Goal: Connect with others: Connect with others

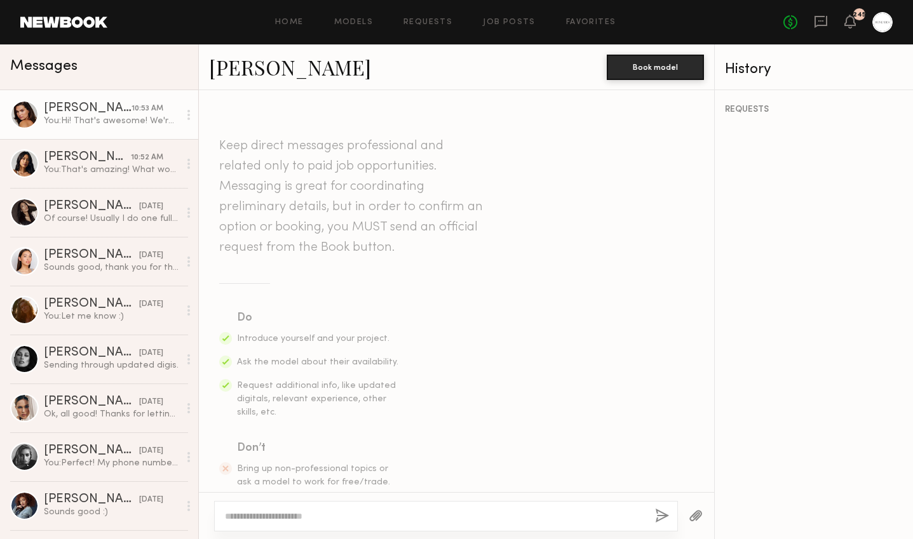
scroll to position [583, 0]
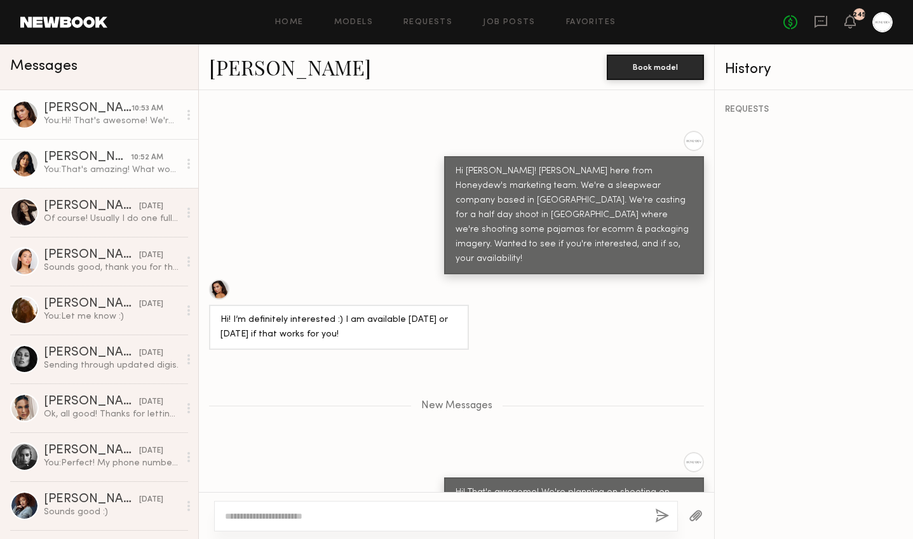
click at [25, 164] on div at bounding box center [24, 163] width 29 height 29
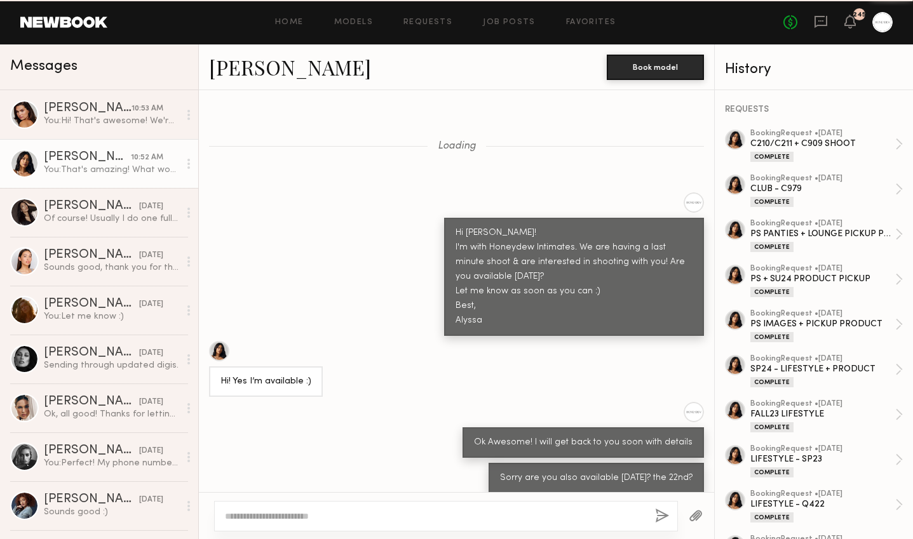
scroll to position [12541, 0]
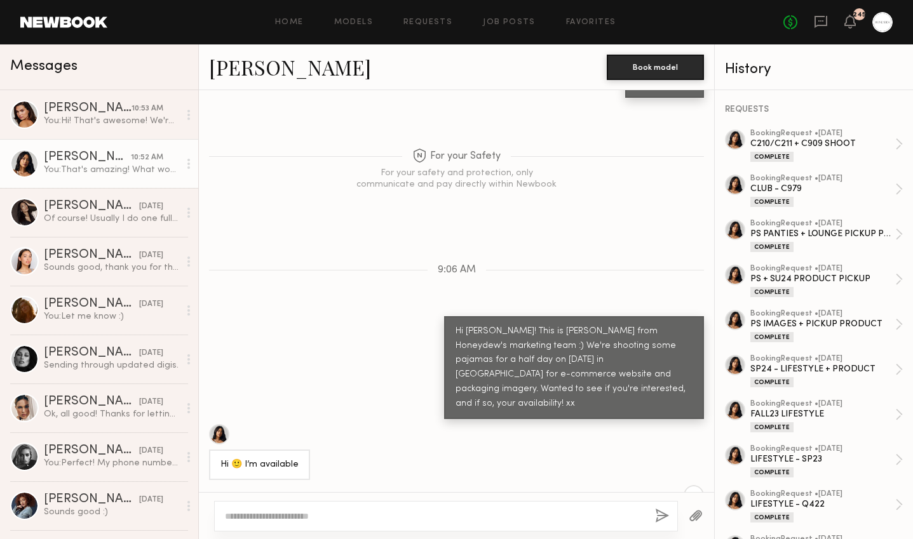
click at [231, 75] on link "[PERSON_NAME]" at bounding box center [290, 66] width 162 height 27
click at [39, 105] on link "[PERSON_NAME] 10:53 AM You: Hi! That's awesome! We're planning on shooting on […" at bounding box center [99, 114] width 198 height 49
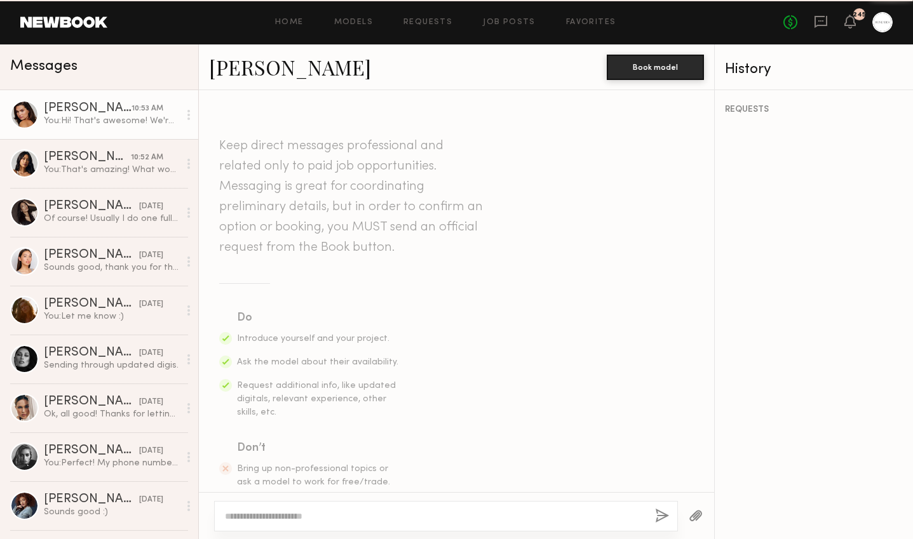
scroll to position [538, 0]
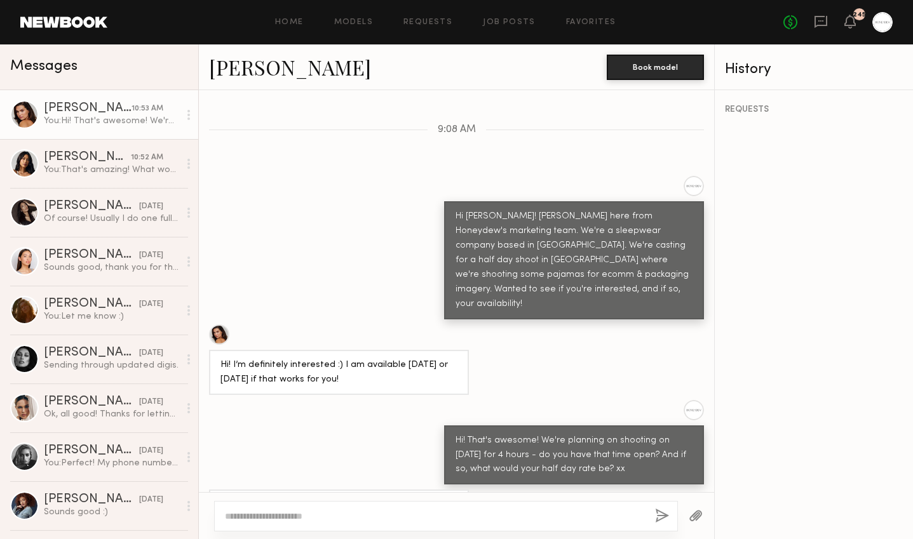
click at [229, 65] on link "[PERSON_NAME]" at bounding box center [290, 66] width 162 height 27
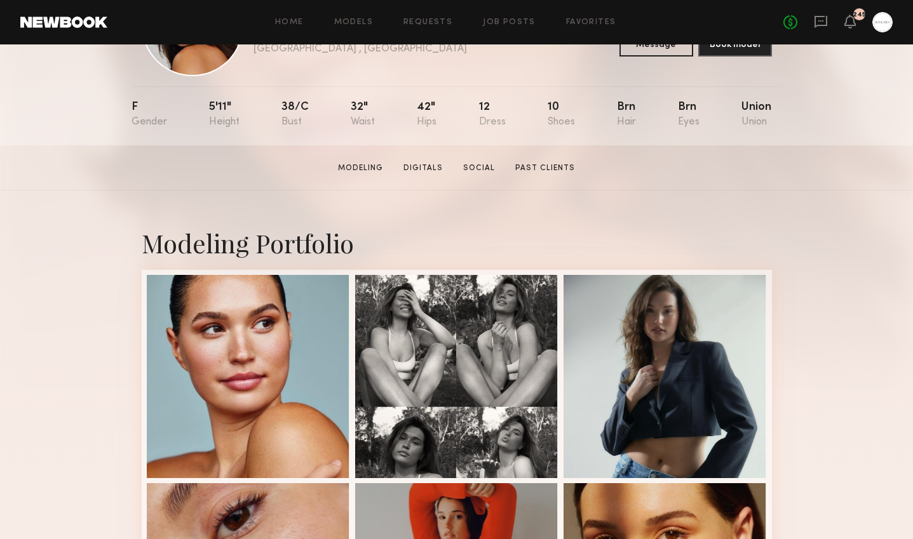
scroll to position [98, 0]
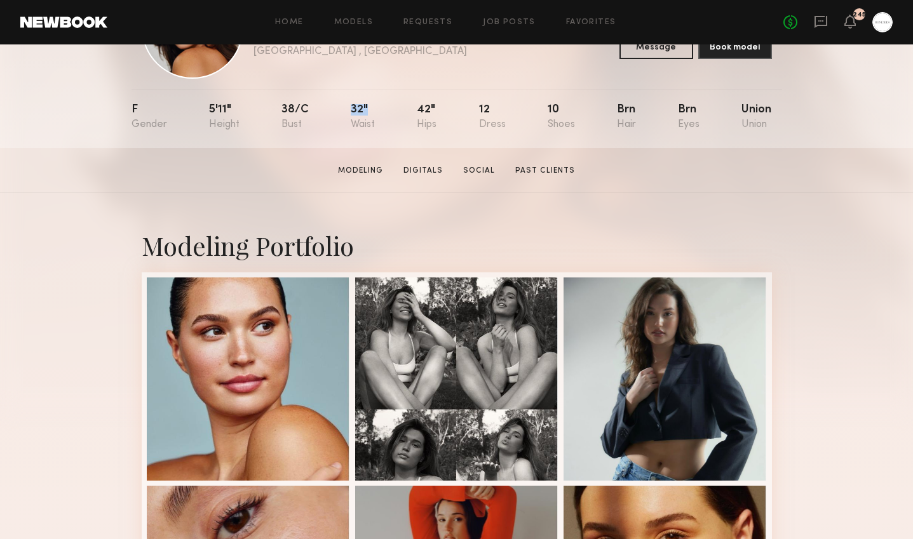
drag, startPoint x: 351, startPoint y: 107, endPoint x: 377, endPoint y: 107, distance: 26.0
click at [377, 107] on nb-model-profile-props "F 5'11" 38/c 32" 42" 12 10 Brn Brn Union" at bounding box center [457, 118] width 651 height 59
click at [328, 187] on section "[PERSON_NAME] Modeling Digitals Social Past Clients Message Book Model" at bounding box center [456, 170] width 913 height 45
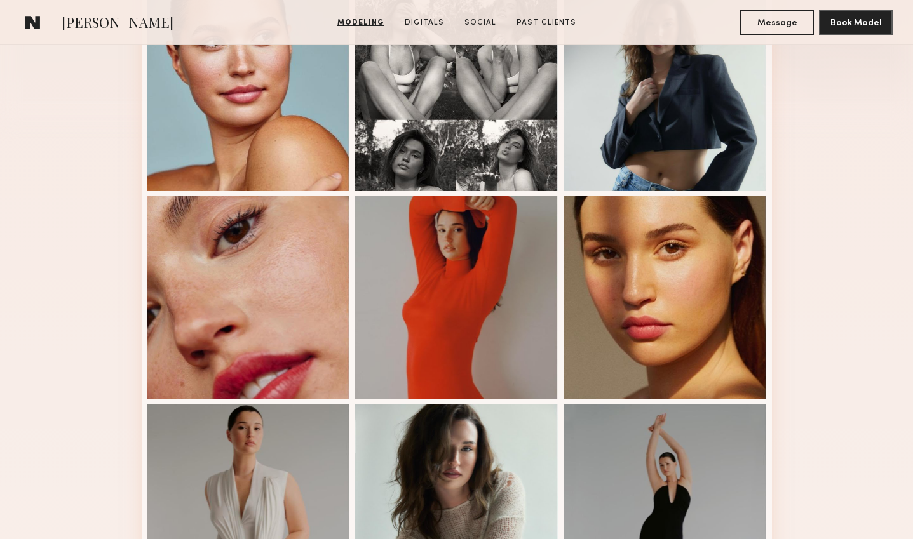
scroll to position [386, 0]
